Goal: Communication & Community: Answer question/provide support

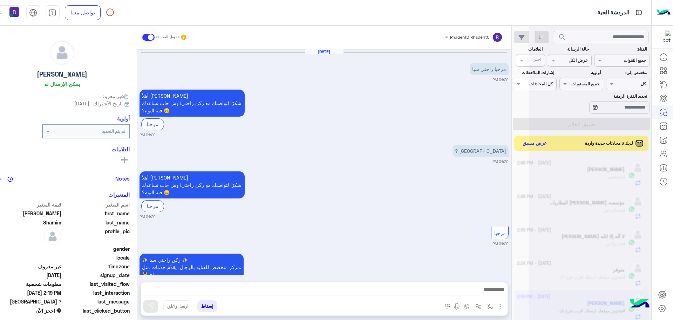
scroll to position [264, 0]
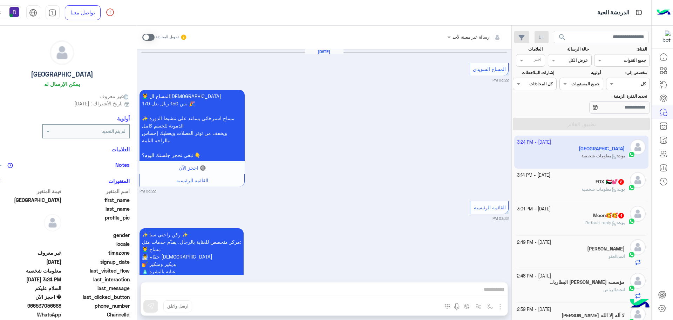
scroll to position [1089, 0]
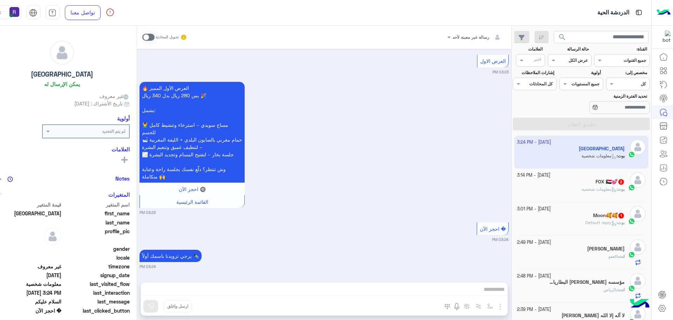
click at [155, 37] on span at bounding box center [148, 37] width 12 height 7
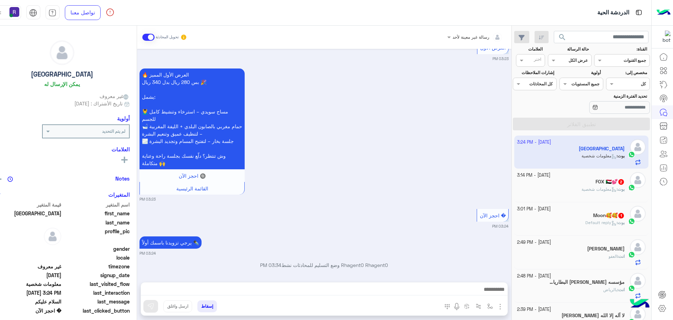
scroll to position [1107, 0]
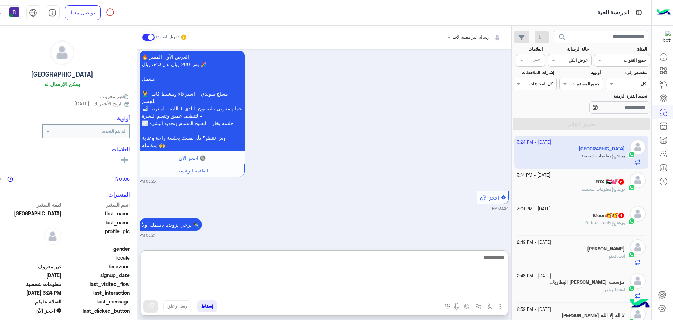
paste textarea "**********"
type textarea "**********"
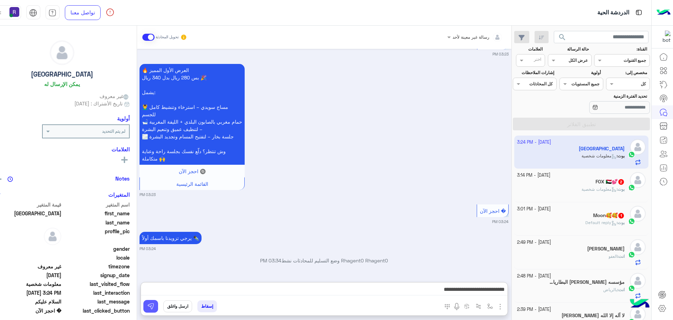
click at [154, 303] on img at bounding box center [150, 305] width 7 height 7
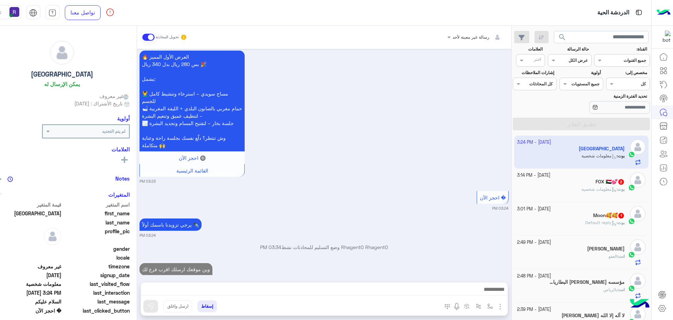
scroll to position [1134, 0]
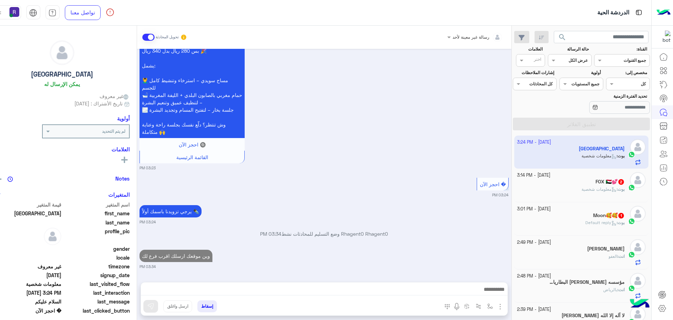
click at [605, 215] on h5 "Moon🥰🥰 1" at bounding box center [609, 215] width 32 height 6
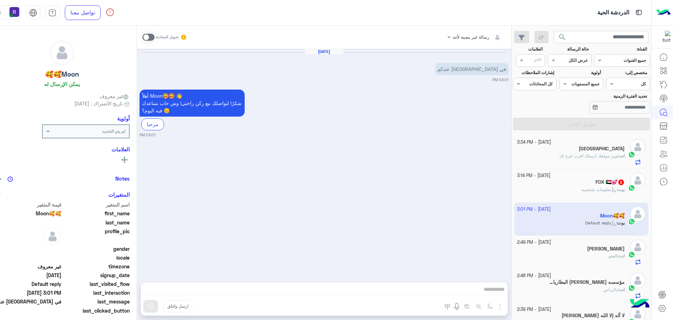
click at [155, 38] on span at bounding box center [148, 37] width 12 height 7
click at [447, 170] on div "[DATE] في [GEOGRAPHIC_DATA] عندكم 03:01 PM أهلاً Moon🥰🥰 👋 شكرًا لتواصلك مع ركن …" at bounding box center [324, 162] width 375 height 226
click at [592, 190] on span "معلومات شخصية" at bounding box center [599, 189] width 35 height 5
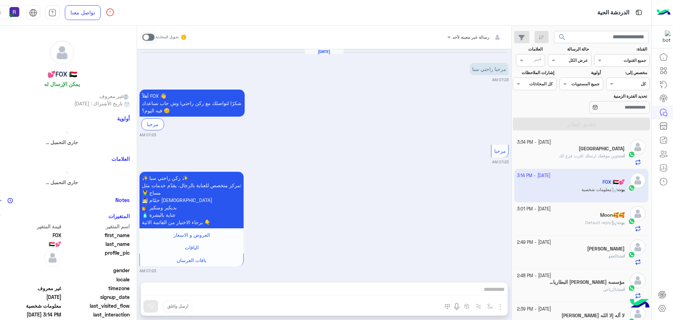
scroll to position [368, 0]
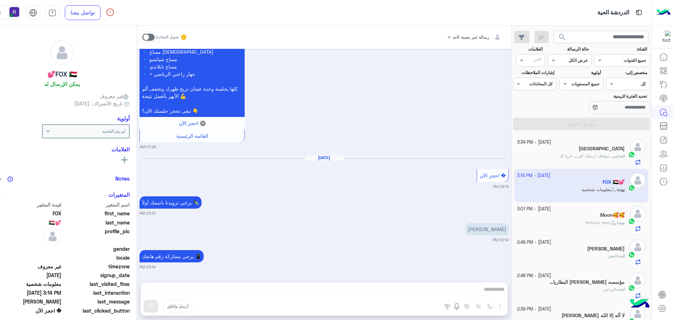
click at [155, 35] on span at bounding box center [148, 37] width 12 height 7
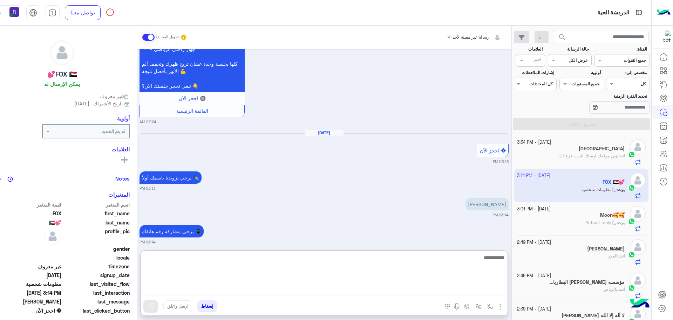
paste textarea "**********"
type textarea "**********"
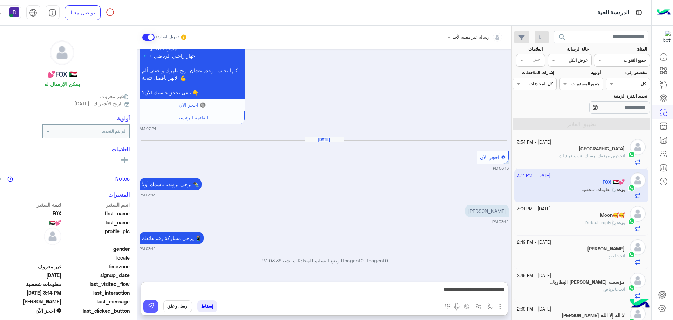
click at [154, 307] on img at bounding box center [150, 305] width 7 height 7
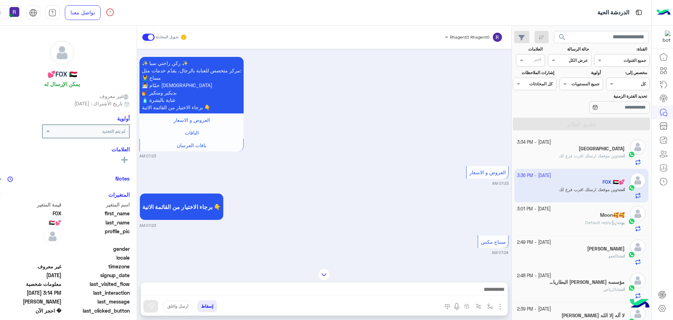
scroll to position [0, 0]
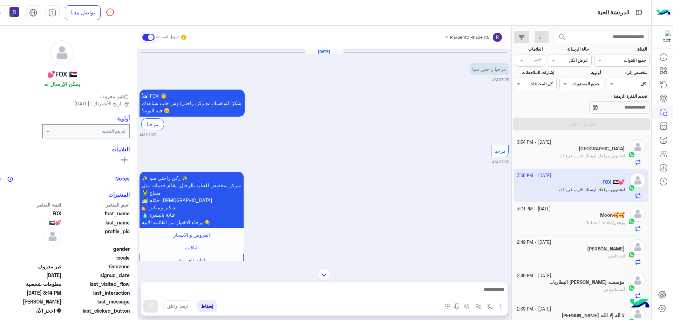
click at [600, 214] on h5 "Moon🥰🥰" at bounding box center [612, 215] width 25 height 6
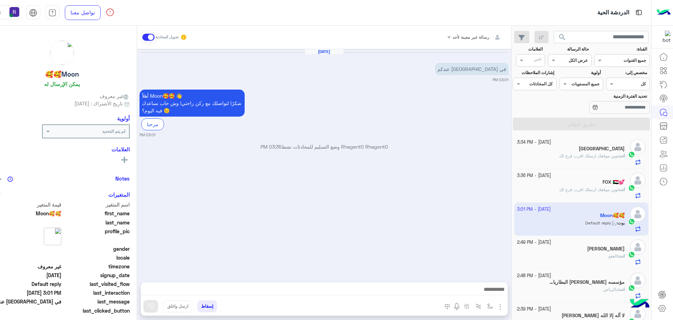
click at [609, 256] on span "العفو" at bounding box center [613, 255] width 9 height 5
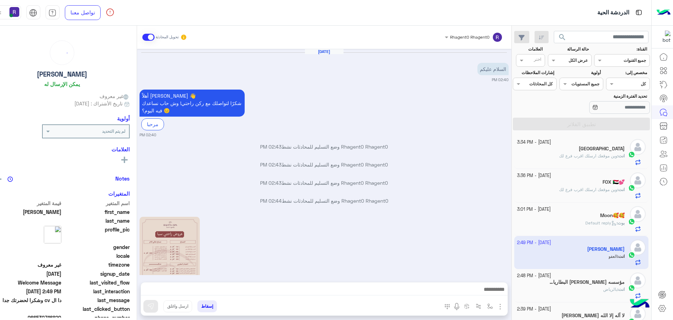
scroll to position [441, 0]
